Goal: Transaction & Acquisition: Purchase product/service

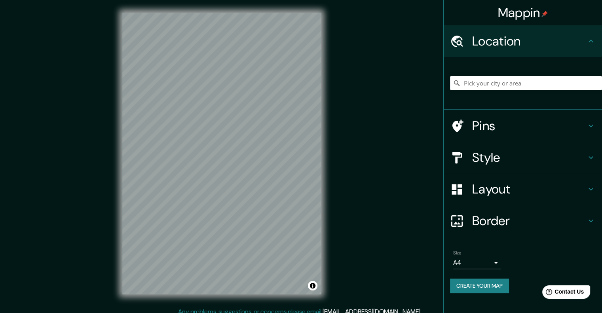
drag, startPoint x: 494, startPoint y: 158, endPoint x: 497, endPoint y: 176, distance: 18.1
click at [493, 158] on h4 "Style" at bounding box center [530, 158] width 114 height 16
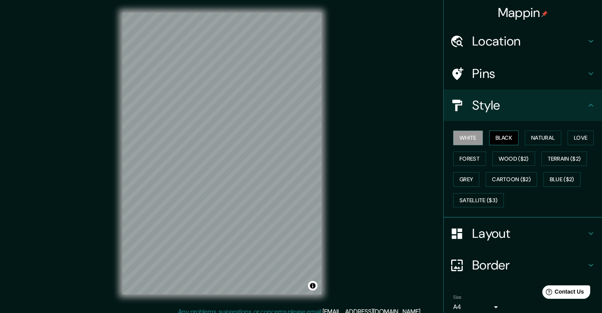
click at [498, 139] on button "Black" at bounding box center [505, 138] width 30 height 15
click at [465, 136] on button "White" at bounding box center [469, 138] width 30 height 15
click at [490, 134] on button "Black" at bounding box center [505, 138] width 30 height 15
click at [483, 198] on button "Satellite ($3)" at bounding box center [479, 200] width 51 height 15
click at [488, 46] on h4 "Location" at bounding box center [530, 41] width 114 height 16
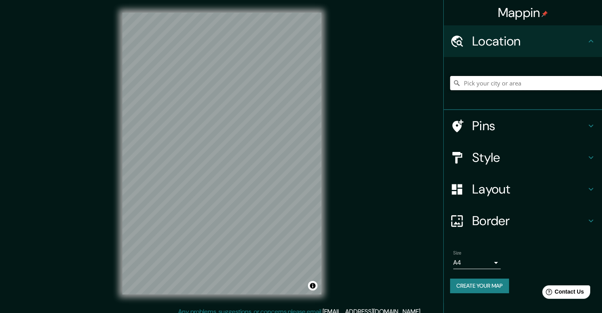
click at [493, 85] on input "Pick your city or area" at bounding box center [526, 83] width 152 height 14
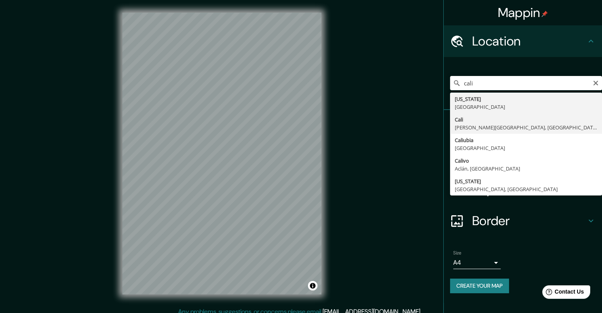
type input "[GEOGRAPHIC_DATA], [PERSON_NAME][GEOGRAPHIC_DATA], [GEOGRAPHIC_DATA]"
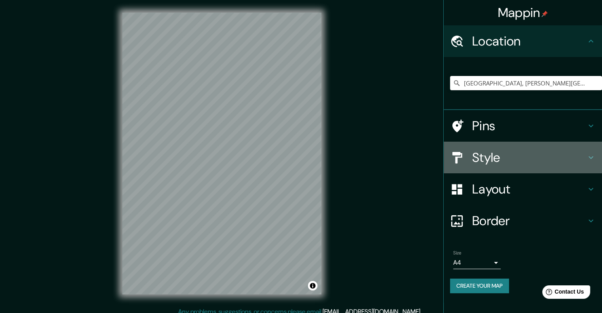
click at [505, 160] on h4 "Style" at bounding box center [530, 158] width 114 height 16
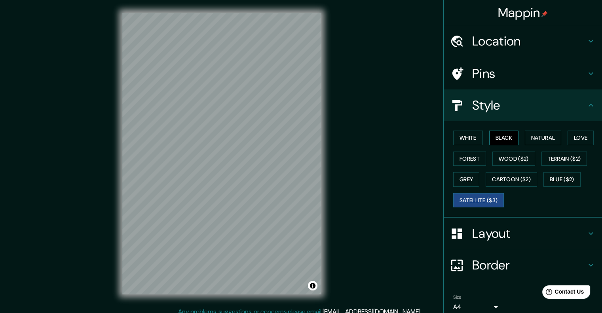
click at [499, 135] on button "Black" at bounding box center [505, 138] width 30 height 15
click at [475, 202] on button "Satellite ($3)" at bounding box center [479, 200] width 51 height 15
click at [500, 133] on button "Black" at bounding box center [505, 138] width 30 height 15
click at [318, 297] on div "© Mapbox © OpenStreetMap Improve this map" at bounding box center [222, 153] width 225 height 307
click at [338, 297] on div "Mappin Location [GEOGRAPHIC_DATA], [PERSON_NAME][GEOGRAPHIC_DATA], [GEOGRAPHIC_…" at bounding box center [301, 160] width 602 height 320
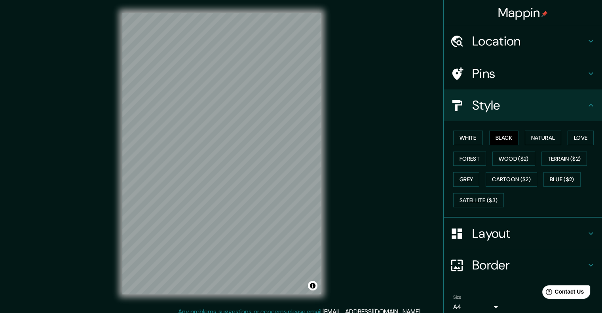
click at [98, 202] on div "Mappin Location [GEOGRAPHIC_DATA], [PERSON_NAME][GEOGRAPHIC_DATA], [GEOGRAPHIC_…" at bounding box center [301, 160] width 602 height 320
click at [333, 127] on div "© Mapbox © OpenStreetMap Improve this map" at bounding box center [222, 153] width 225 height 307
click at [120, 186] on div "© Mapbox © OpenStreetMap Improve this map" at bounding box center [222, 153] width 225 height 307
click at [470, 136] on button "White" at bounding box center [469, 138] width 30 height 15
click at [337, 222] on div "Mappin Location [GEOGRAPHIC_DATA], [PERSON_NAME][GEOGRAPHIC_DATA], [GEOGRAPHIC_…" at bounding box center [301, 160] width 602 height 320
